Goal: Task Accomplishment & Management: Manage account settings

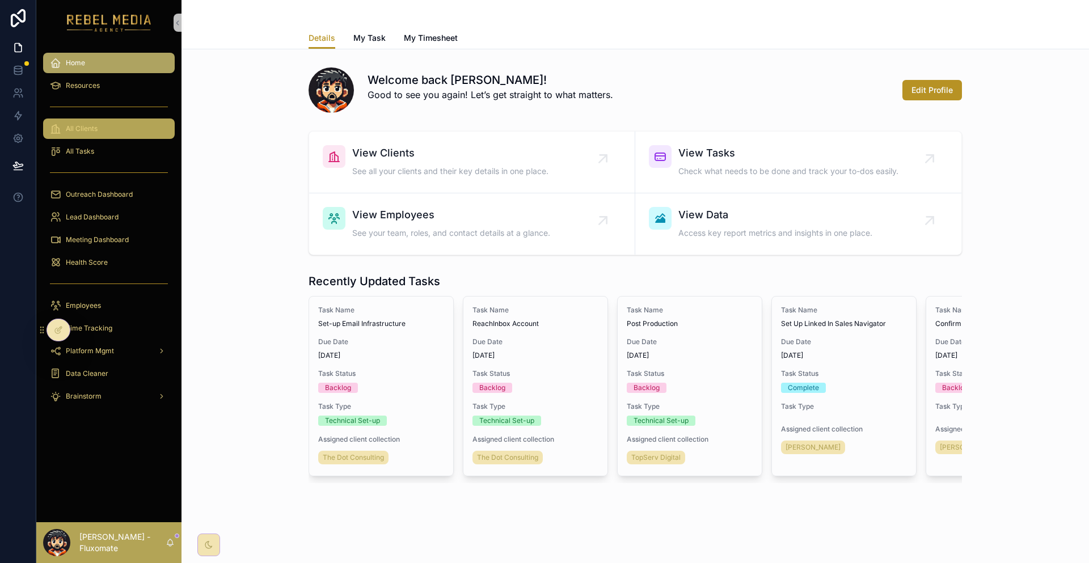
click at [112, 120] on div "All Clients" at bounding box center [109, 129] width 118 height 18
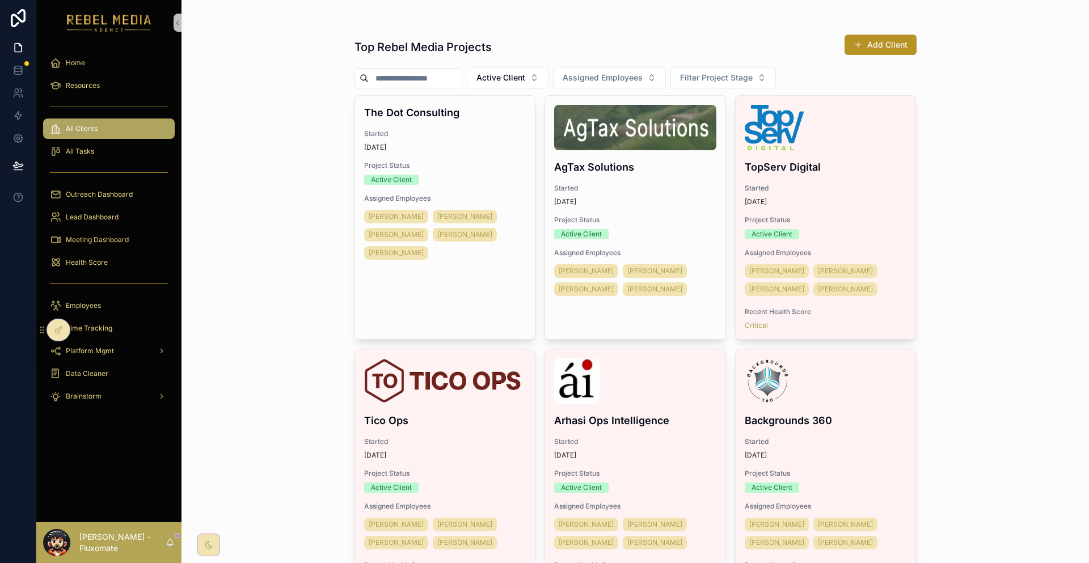
click at [423, 70] on input "scrollable content" at bounding box center [415, 78] width 93 height 16
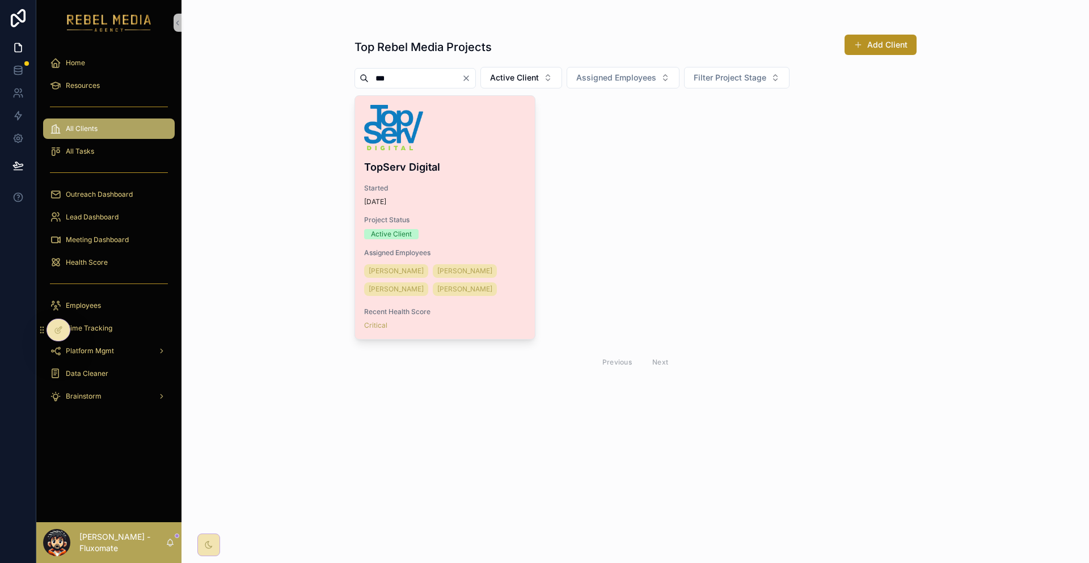
type input "***"
click at [440, 184] on span "Started" at bounding box center [445, 188] width 162 height 9
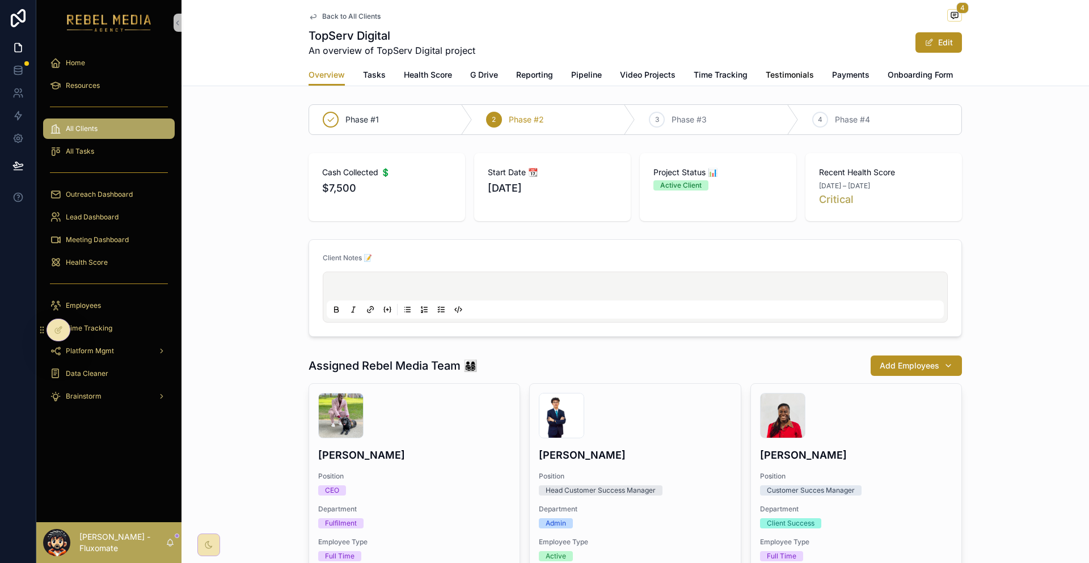
click at [766, 69] on span "Testimonials" at bounding box center [790, 74] width 48 height 11
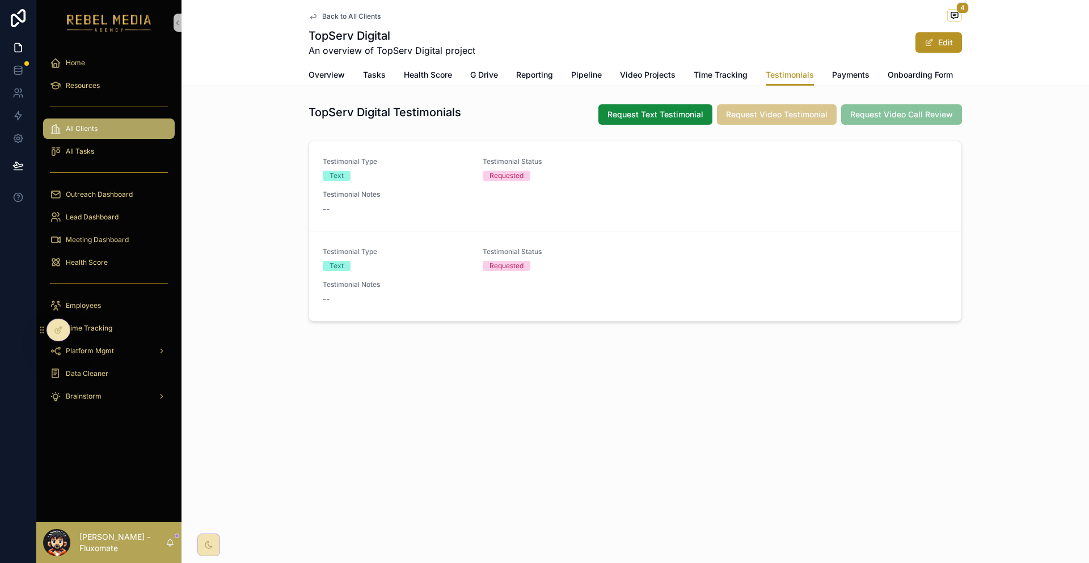
click at [445, 64] on div "Overview Tasks Health Score G Drive Reporting Pipeline Video Projects Time Trac…" at bounding box center [635, 75] width 653 height 22
click at [894, 69] on span "Accounts" at bounding box center [912, 74] width 36 height 11
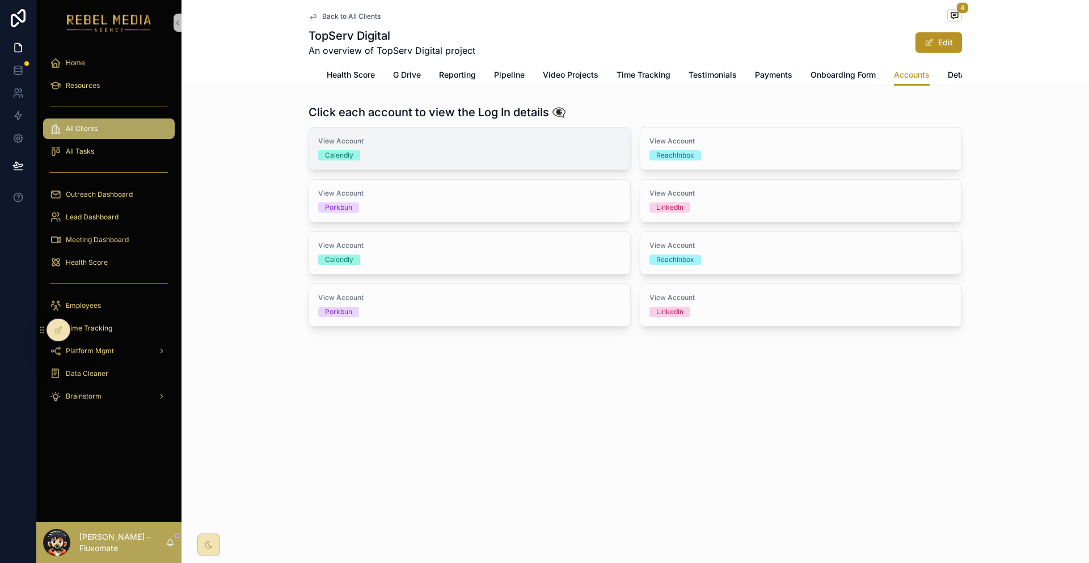
click at [541, 150] on div "Calendly" at bounding box center [469, 155] width 303 height 10
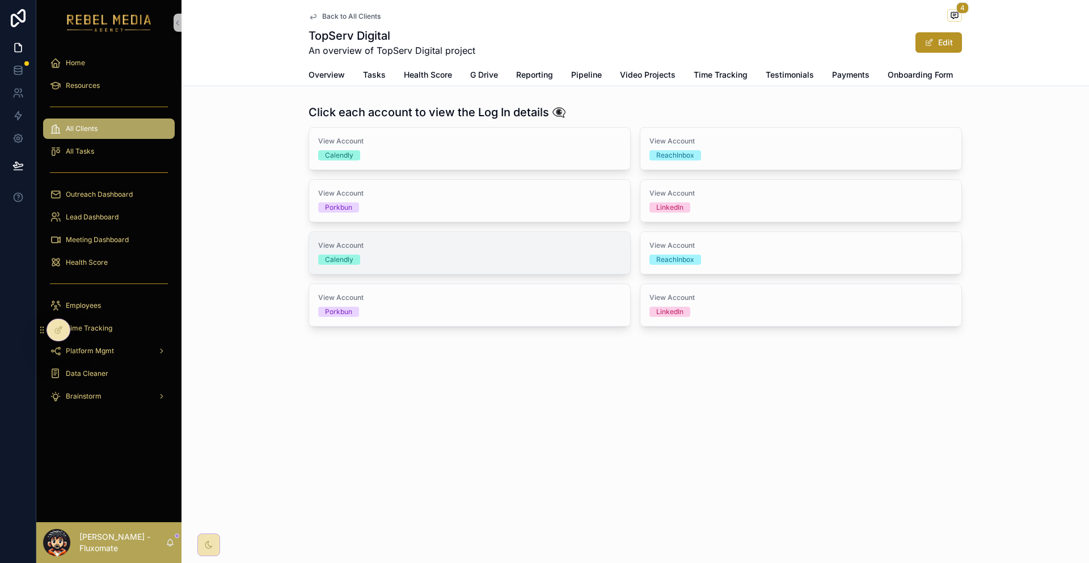
click at [501, 241] on div "View Account Calendly" at bounding box center [469, 253] width 303 height 24
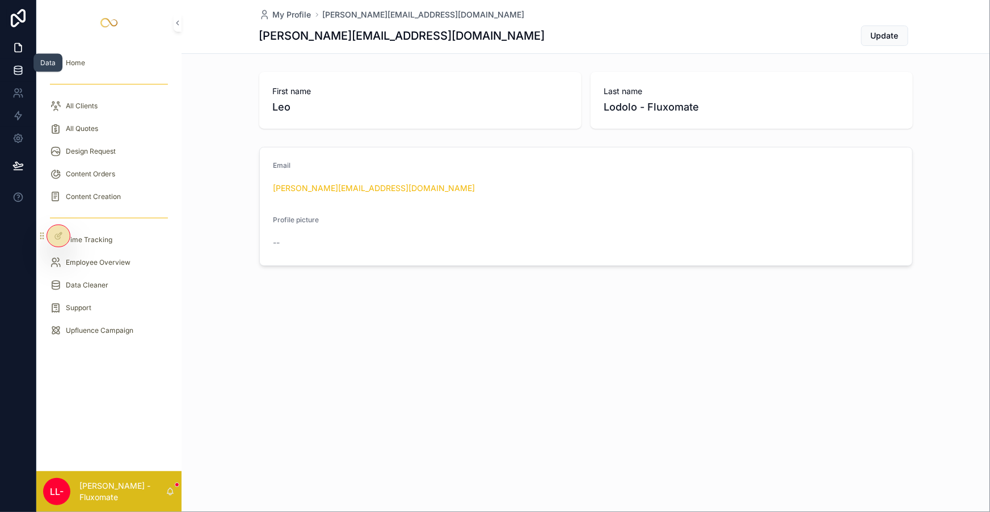
click at [12, 65] on icon at bounding box center [17, 70] width 11 height 11
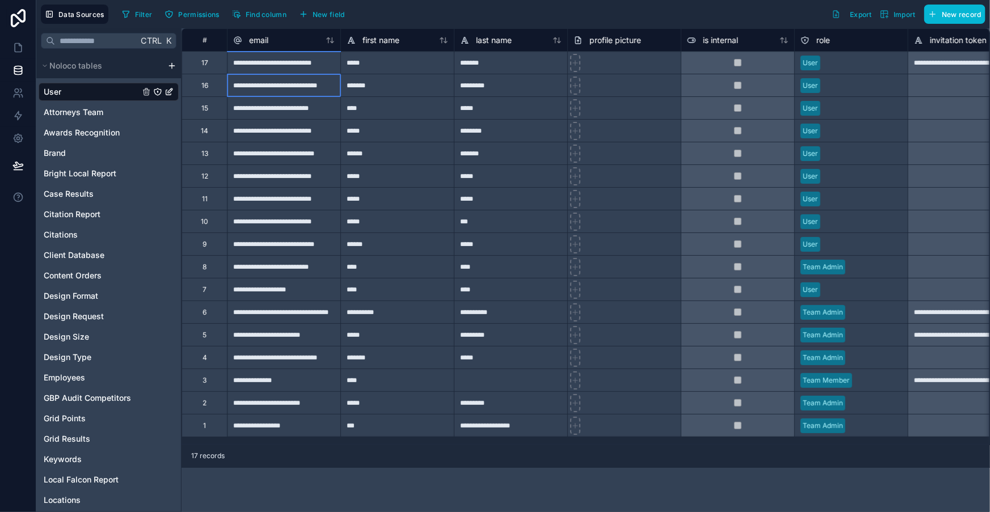
drag, startPoint x: 313, startPoint y: 86, endPoint x: 233, endPoint y: 90, distance: 80.1
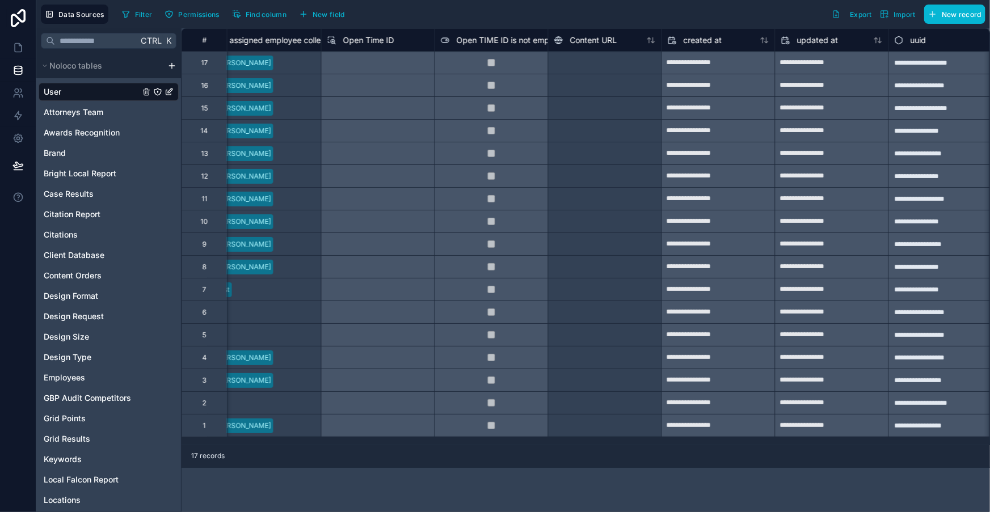
scroll to position [0, 1159]
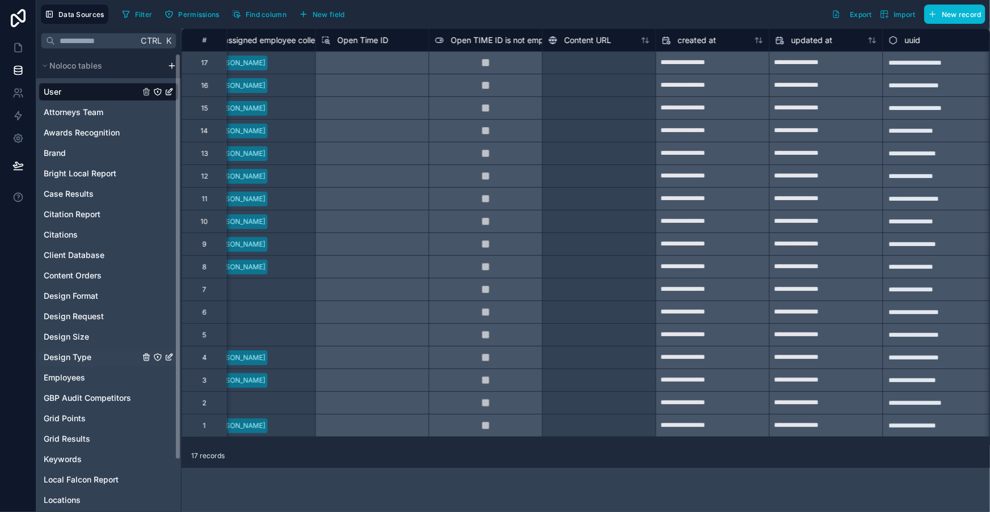
click at [69, 348] on div "Design Type" at bounding box center [109, 357] width 140 height 18
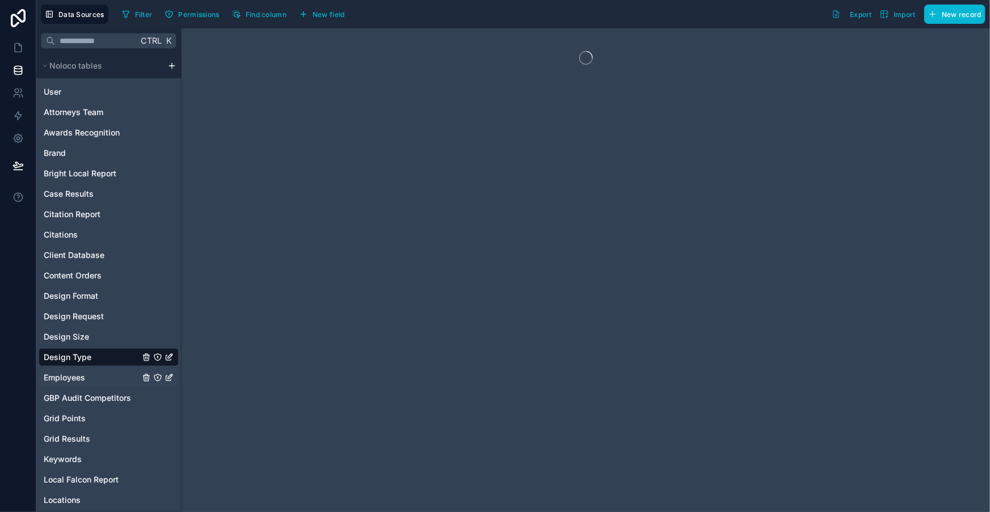
click at [69, 369] on div "Employees" at bounding box center [109, 378] width 140 height 18
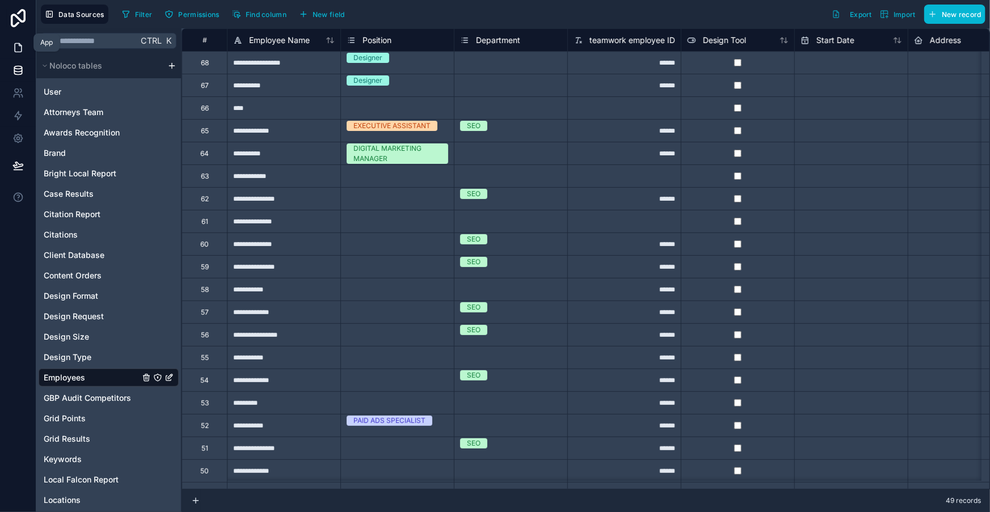
click at [19, 44] on icon at bounding box center [20, 45] width 2 height 2
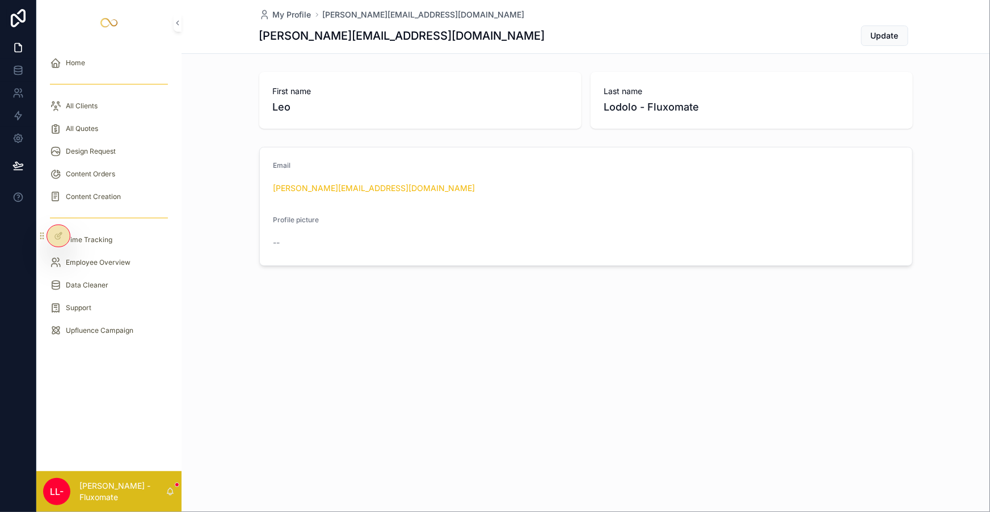
click at [109, 163] on div "Content Orders" at bounding box center [108, 174] width 145 height 23
click at [113, 142] on div "Design Request" at bounding box center [109, 151] width 118 height 18
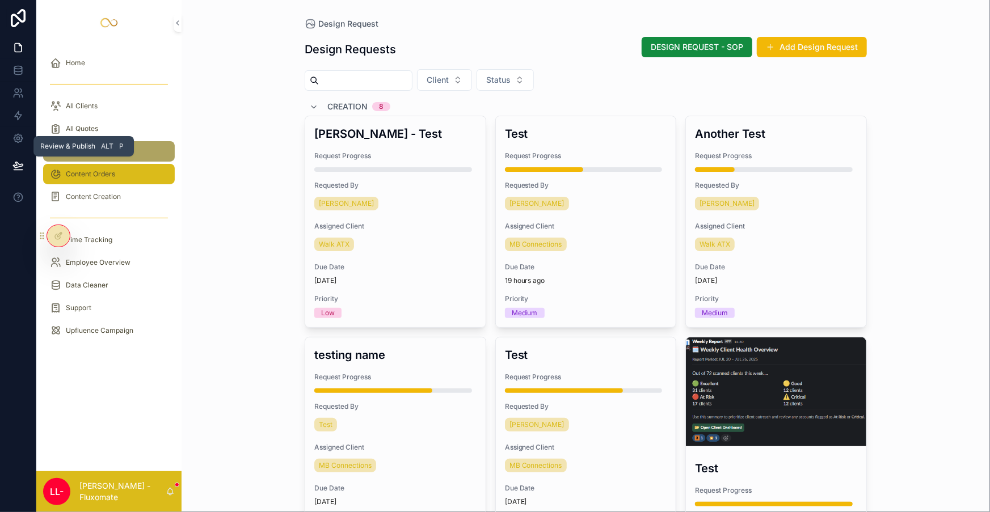
drag, startPoint x: 18, startPoint y: 155, endPoint x: 45, endPoint y: 154, distance: 26.7
click at [18, 155] on button at bounding box center [18, 166] width 25 height 32
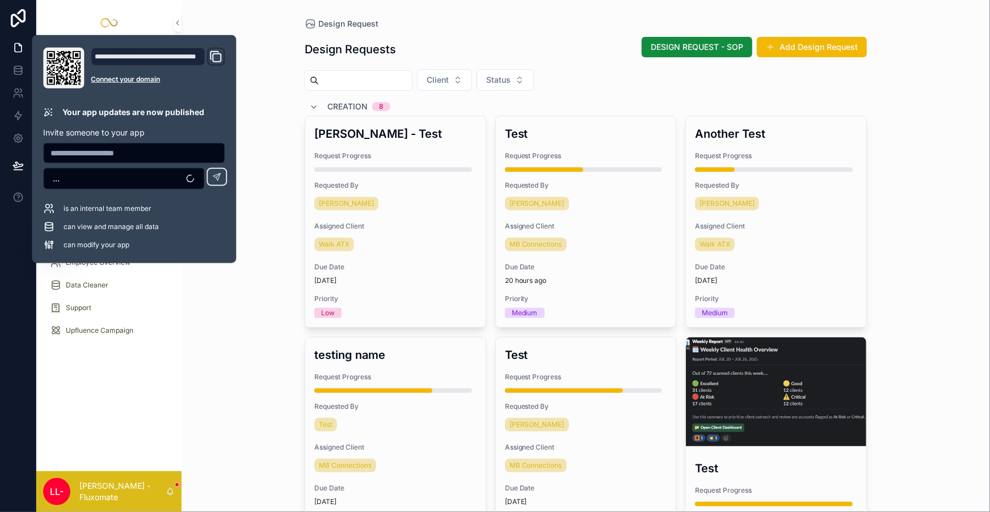
click at [209, 57] on icon "Domain and Custom Link" at bounding box center [216, 57] width 14 height 14
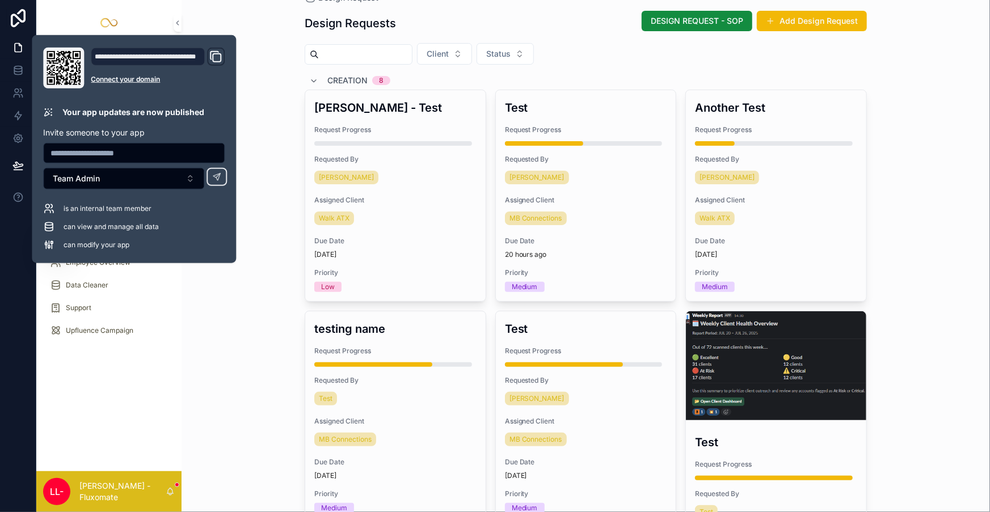
scroll to position [51, 0]
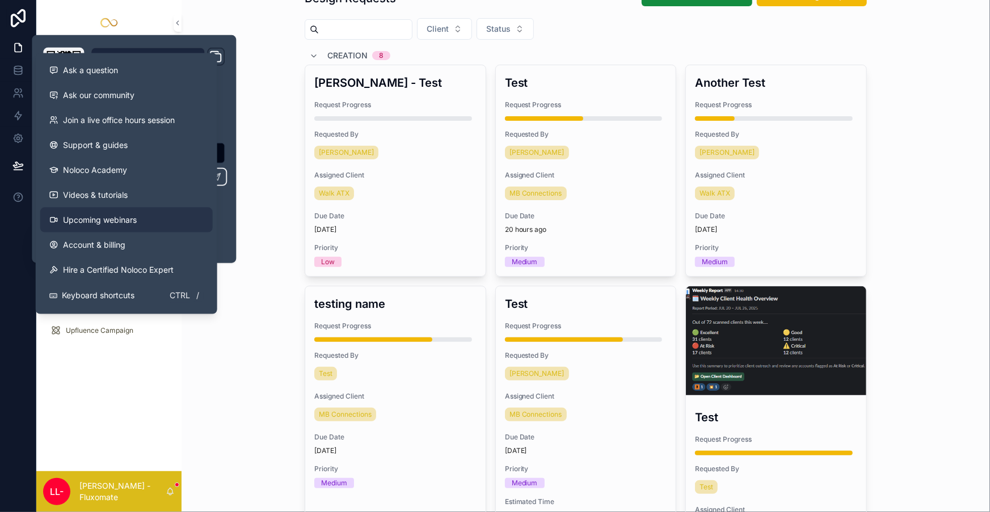
drag, startPoint x: 167, startPoint y: 395, endPoint x: 63, endPoint y: 199, distance: 222.3
click at [182, 391] on div "Design Request Design Requests DESIGN REQUEST - SOP Add Design Request Client S…" at bounding box center [586, 205] width 808 height 512
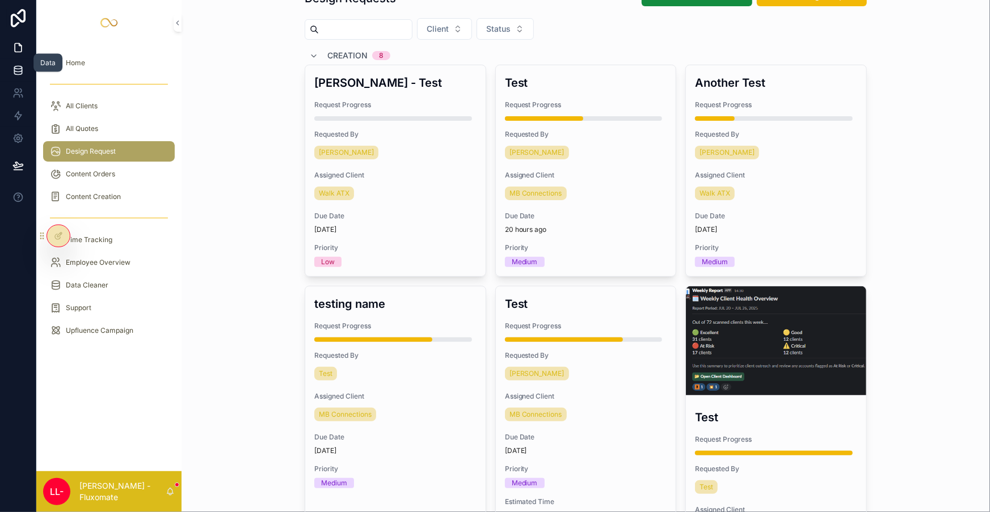
click at [15, 65] on icon at bounding box center [17, 70] width 11 height 11
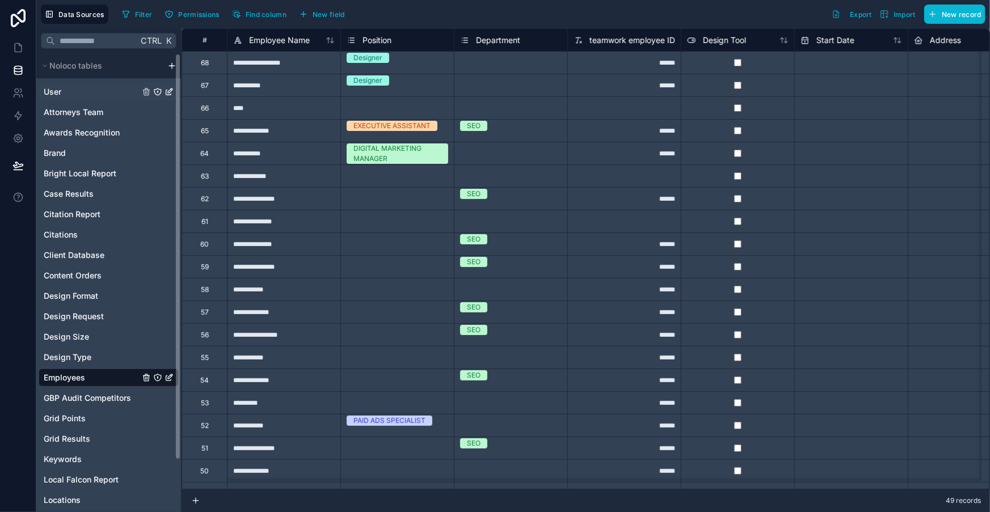
click at [51, 86] on span "User" at bounding box center [53, 91] width 18 height 11
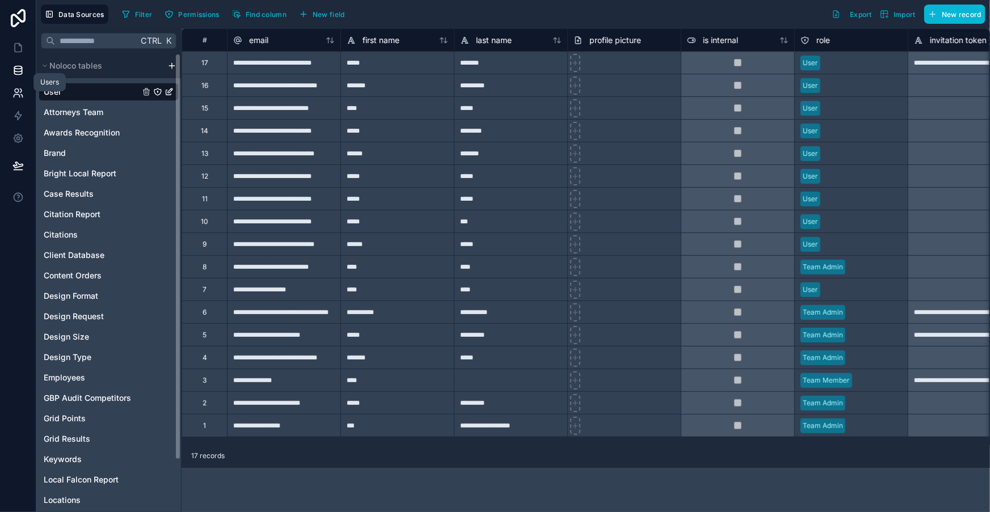
click at [14, 95] on icon at bounding box center [17, 96] width 6 height 3
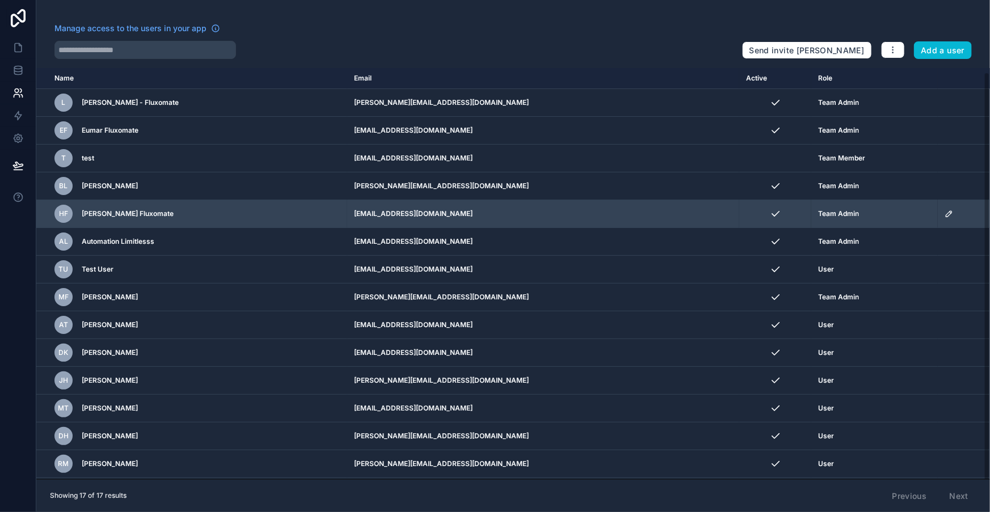
scroll to position [7, 0]
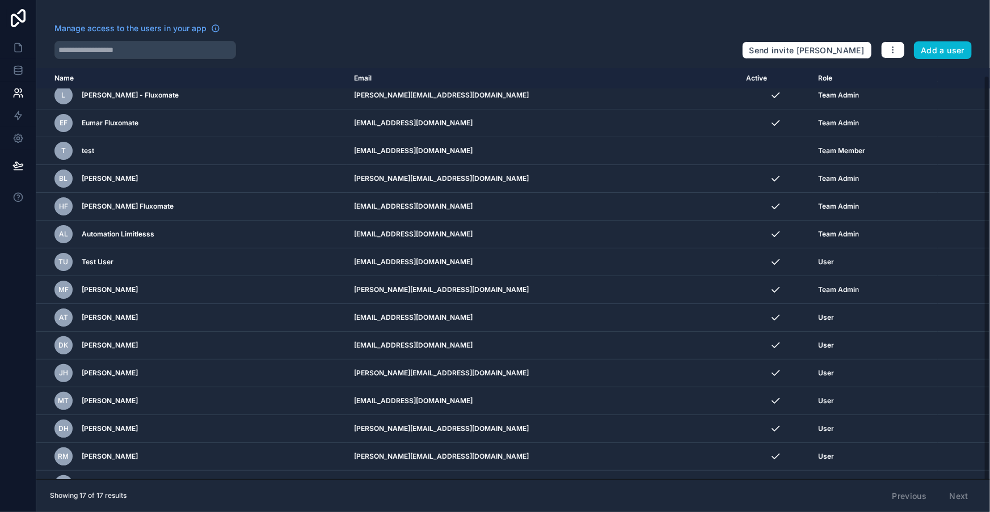
click at [944, 508] on icon "scrollable content" at bounding box center [948, 512] width 9 height 9
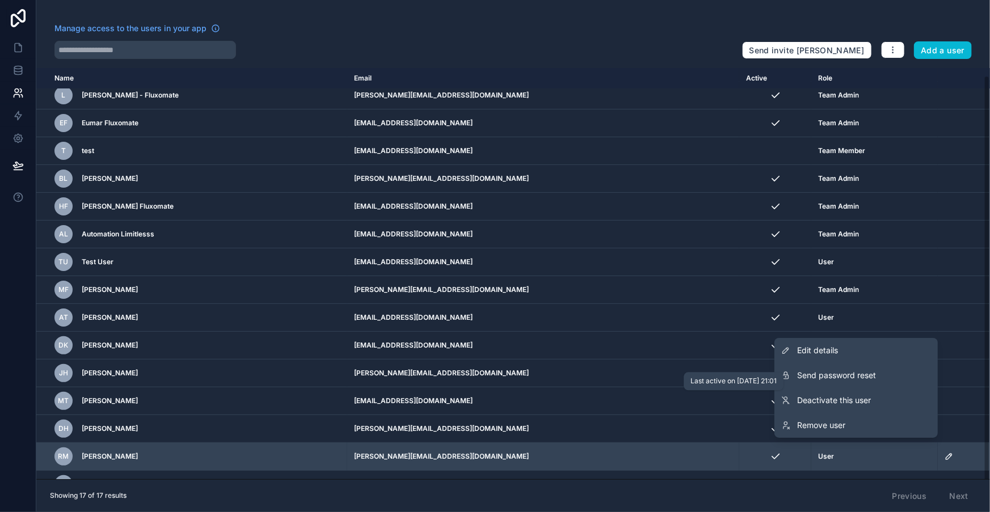
drag, startPoint x: 710, startPoint y: 400, endPoint x: 728, endPoint y: 405, distance: 19.4
click at [746, 451] on div "scrollable content" at bounding box center [775, 456] width 58 height 11
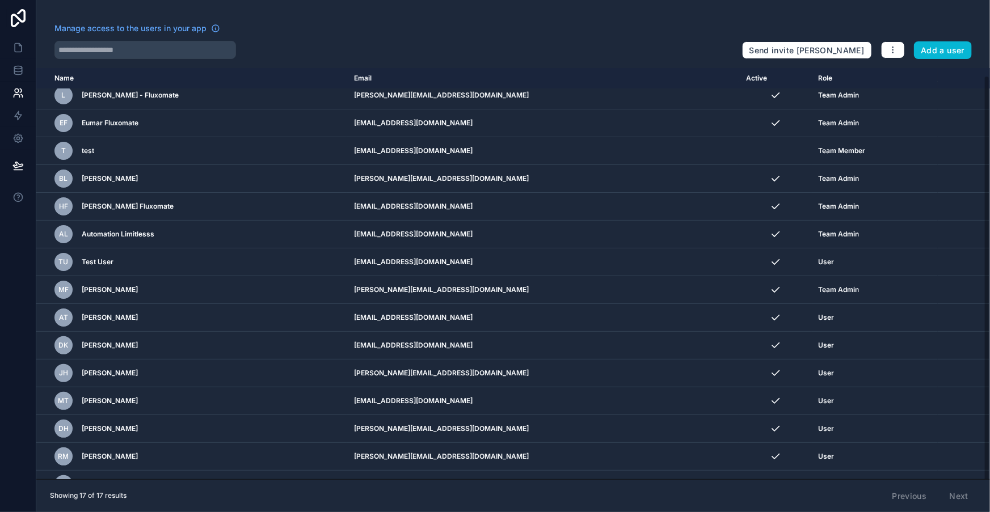
click at [944, 508] on icon "scrollable content" at bounding box center [948, 512] width 9 height 9
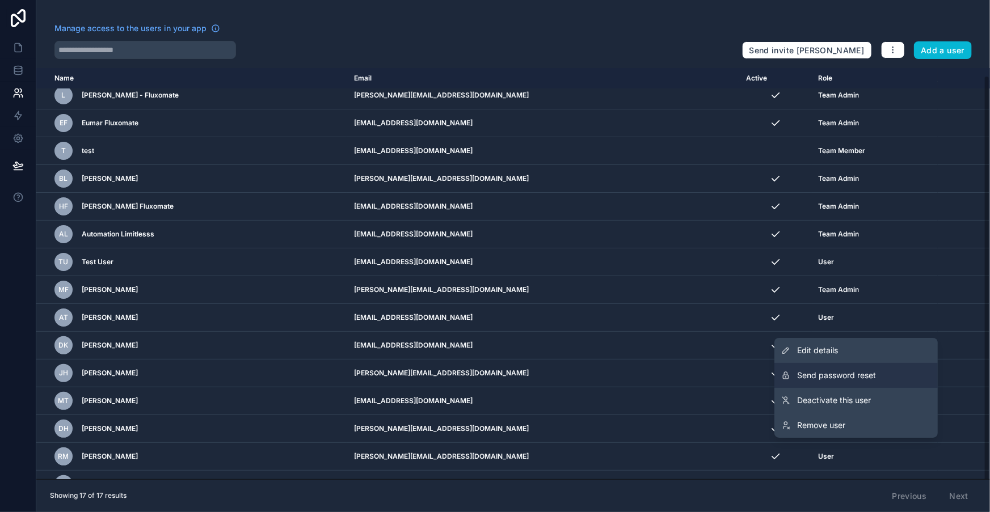
click at [897, 379] on button "Send password reset" at bounding box center [855, 375] width 163 height 25
